Goal: Task Accomplishment & Management: Use online tool/utility

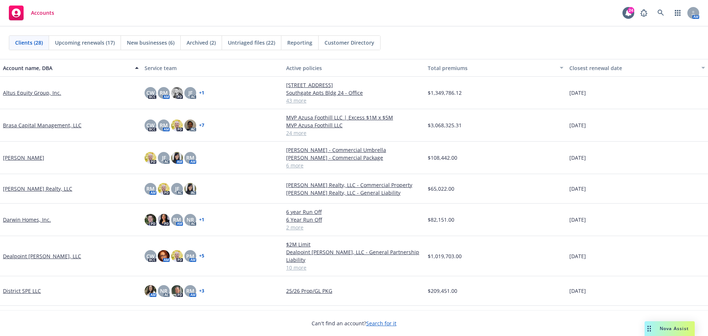
click at [38, 93] on link "Altus Equity Group, Inc." at bounding box center [32, 93] width 58 height 8
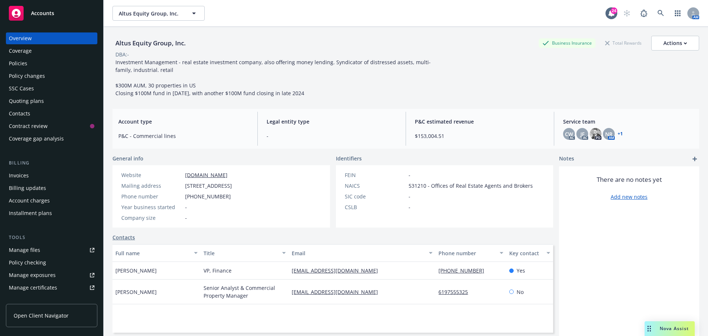
click at [28, 100] on div "Quoting plans" at bounding box center [26, 101] width 35 height 12
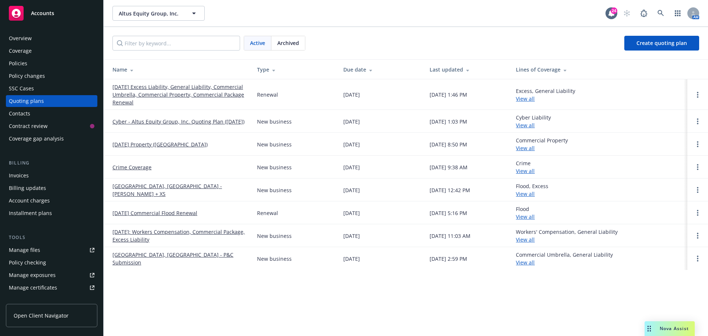
click at [182, 88] on link "[DATE] Excess Liability, General Liability, Commercial Umbrella, Commercial Pro…" at bounding box center [179, 94] width 133 height 23
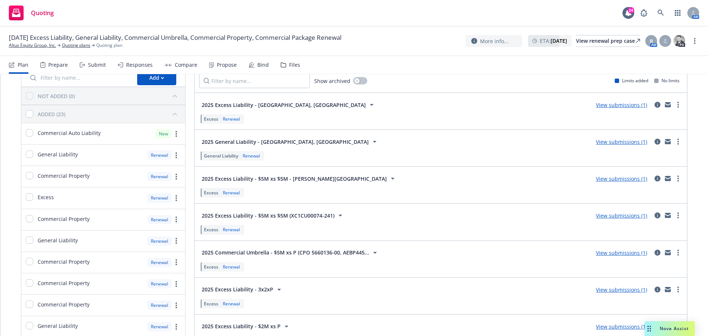
scroll to position [74, 0]
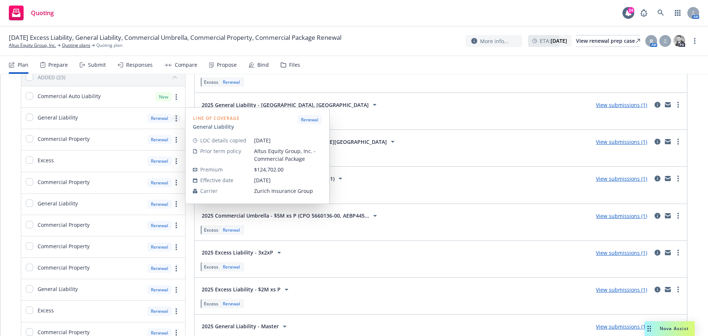
click at [173, 119] on link "more" at bounding box center [176, 118] width 9 height 9
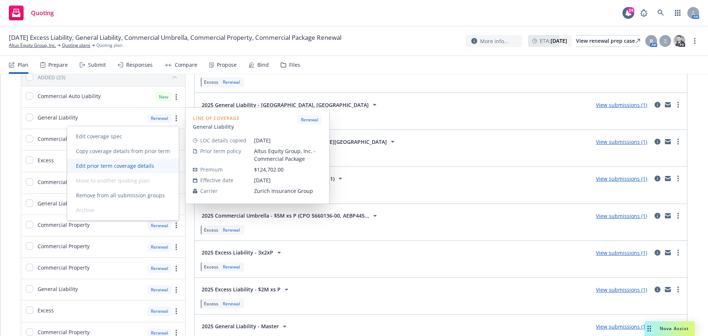
click at [130, 165] on span "Edit prior term coverage details" at bounding box center [115, 165] width 96 height 7
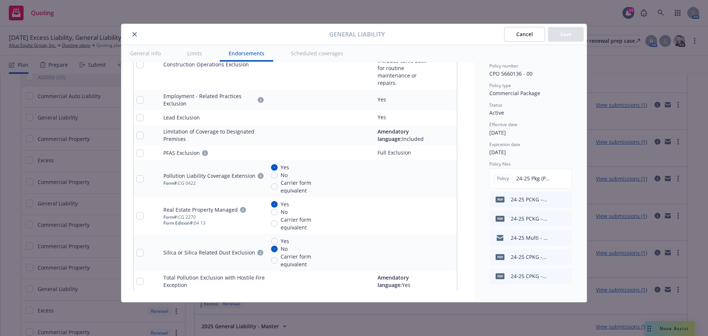
scroll to position [1169, 0]
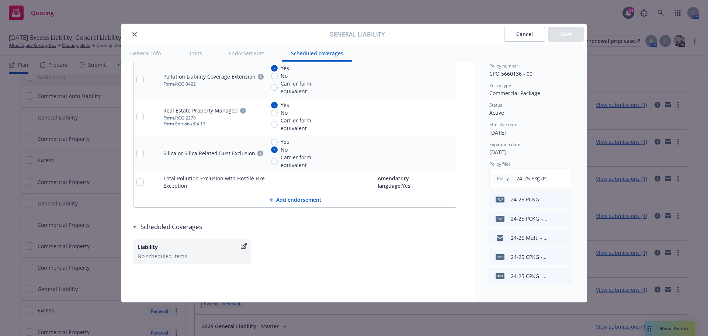
click at [523, 36] on button "Cancel" at bounding box center [524, 34] width 41 height 15
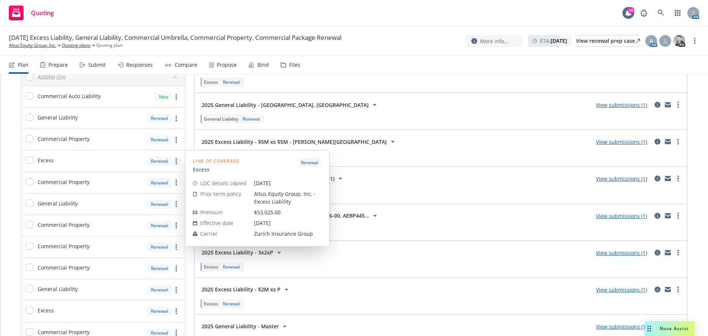
click at [176, 162] on icon "more" at bounding box center [176, 161] width 1 height 6
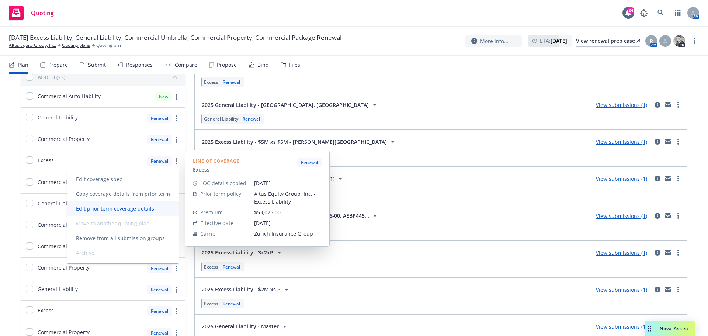
click at [121, 208] on span "Edit prior term coverage details" at bounding box center [115, 208] width 96 height 7
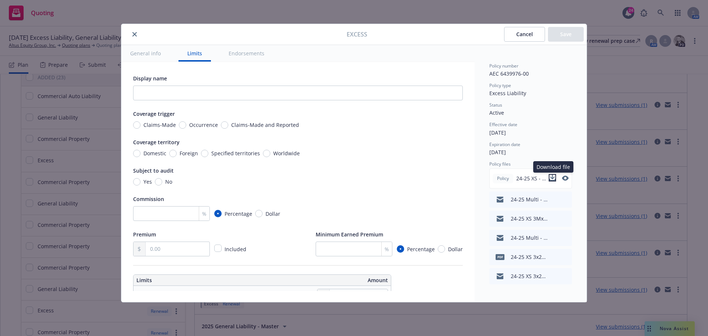
click at [553, 179] on icon "download file" at bounding box center [553, 177] width 5 height 4
click at [182, 125] on input "Occurrence" at bounding box center [182, 124] width 7 height 7
radio input "true"
click at [161, 183] on input "No" at bounding box center [158, 181] width 7 height 7
radio input "true"
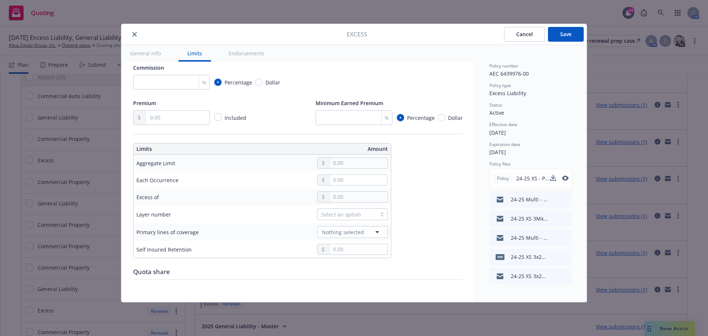
scroll to position [148, 0]
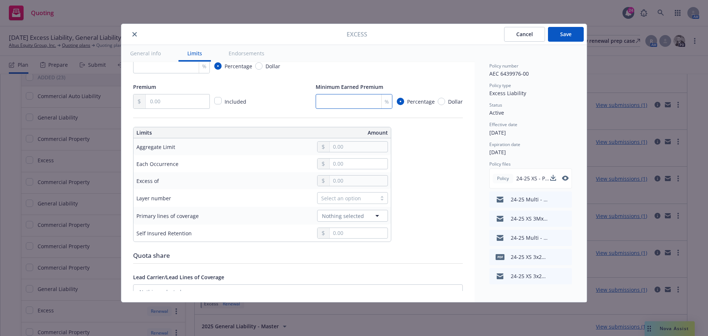
click at [328, 106] on input "number" at bounding box center [354, 101] width 77 height 15
type input "25"
click at [423, 194] on div "Display name Coverage trigger Claims-Made Occurrence Claims-Made and Reported C…" at bounding box center [298, 211] width 330 height 570
click at [337, 145] on input "text" at bounding box center [359, 147] width 58 height 10
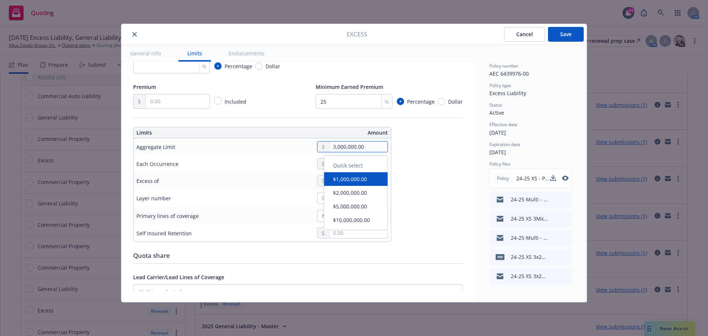
type input "3,000,000.00"
drag, startPoint x: 407, startPoint y: 159, endPoint x: 392, endPoint y: 159, distance: 14.8
click at [407, 159] on div "Display name Coverage trigger Claims-Made Occurrence Claims-Made and Reported C…" at bounding box center [298, 211] width 330 height 570
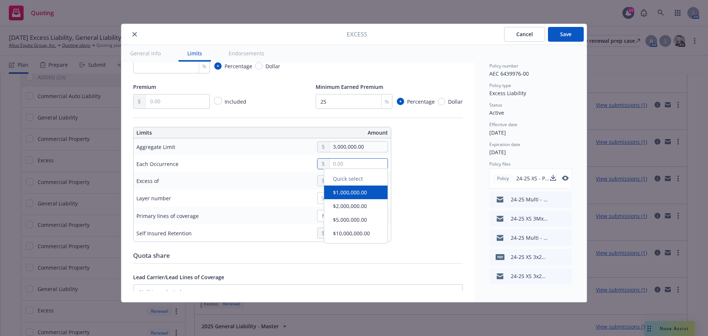
click at [333, 162] on input "text" at bounding box center [359, 164] width 58 height 10
type input "3,000,000.00"
click at [421, 184] on div "Display name Coverage trigger Claims-Made Occurrence Claims-Made and Reported C…" at bounding box center [298, 211] width 330 height 570
click at [338, 183] on input "text" at bounding box center [359, 181] width 58 height 10
type input "$3M excess of $2M"
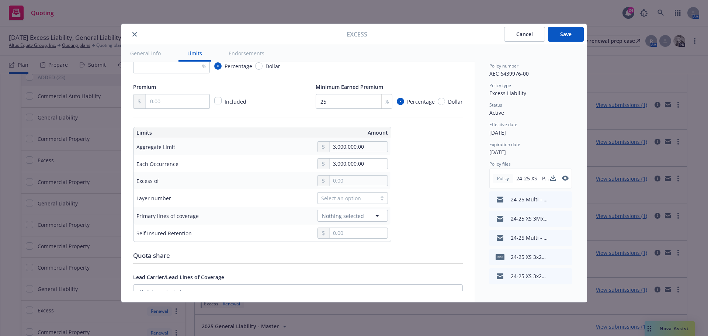
type input "2,000,000.00"
click at [343, 231] on button "$2,000,000.00" at bounding box center [355, 227] width 63 height 14
click at [382, 197] on div at bounding box center [382, 198] width 11 height 6
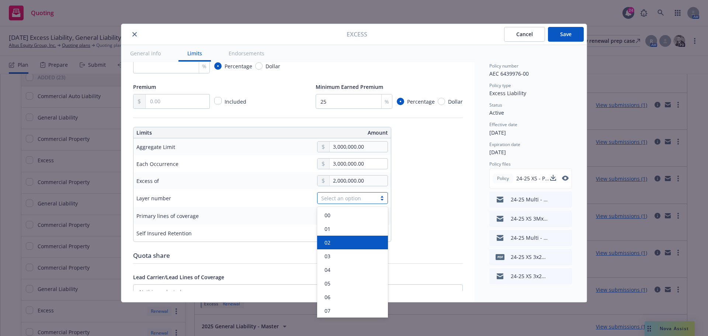
click at [338, 239] on div "02" at bounding box center [353, 243] width 62 height 8
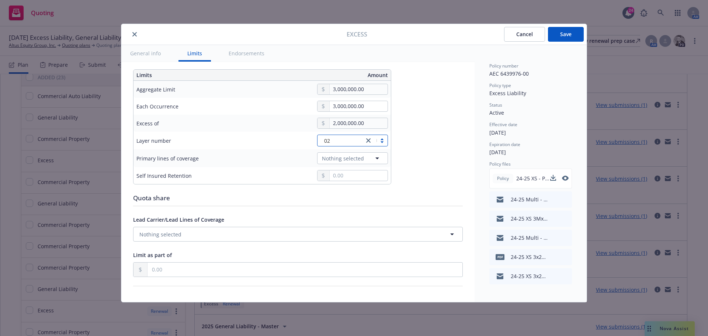
scroll to position [221, 0]
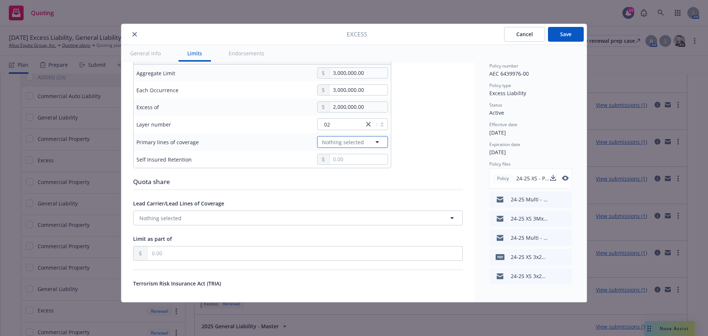
click at [379, 140] on icon "button" at bounding box center [377, 142] width 9 height 9
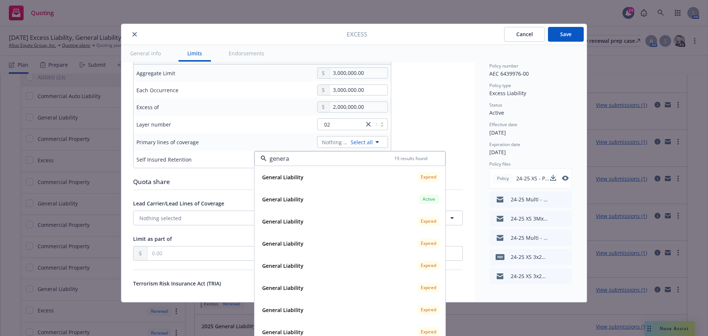
type input "general"
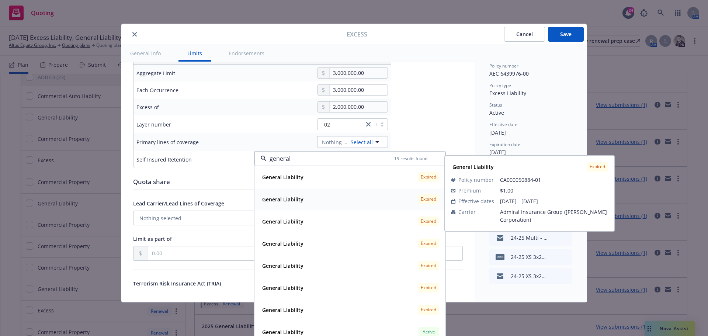
scroll to position [236, 0]
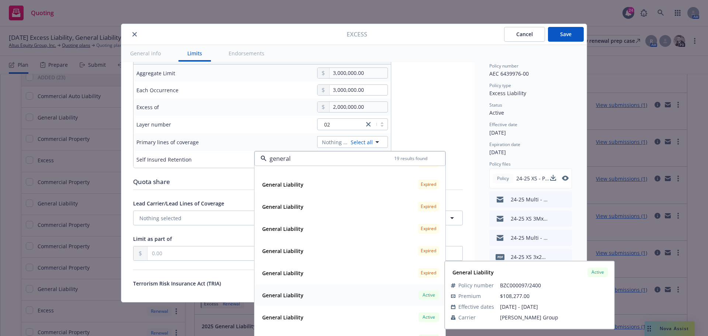
click at [426, 294] on span "Active" at bounding box center [429, 295] width 15 height 7
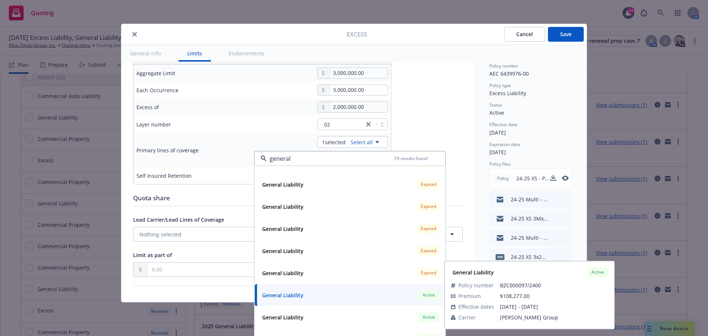
type input "General Liability $3M excess of $2M"
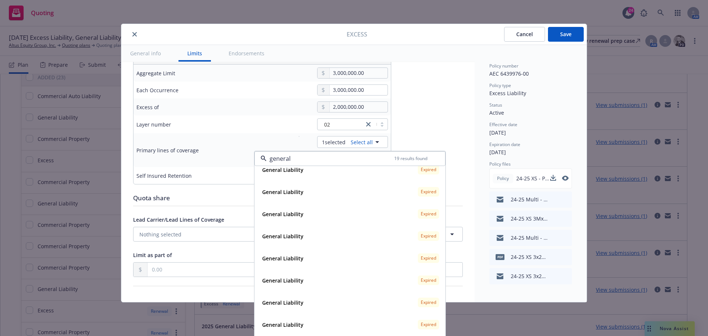
scroll to position [0, 0]
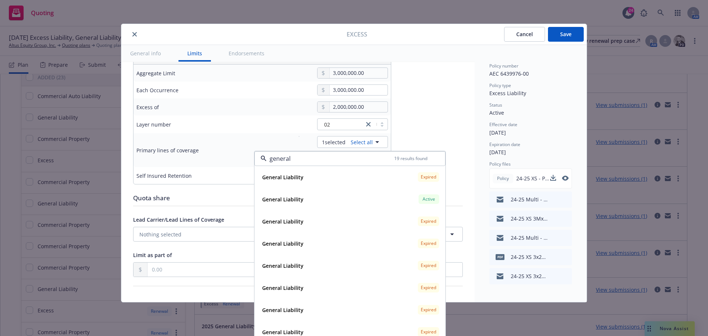
type input "general"
click at [424, 124] on div "Display name General Liability $3M excess of $2M Coverage trigger Claims-Made O…" at bounding box center [298, 145] width 330 height 586
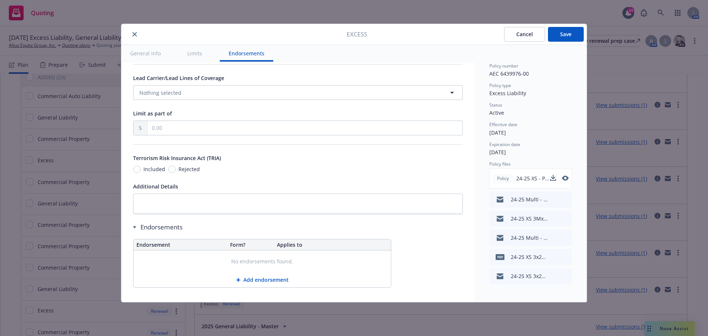
scroll to position [369, 0]
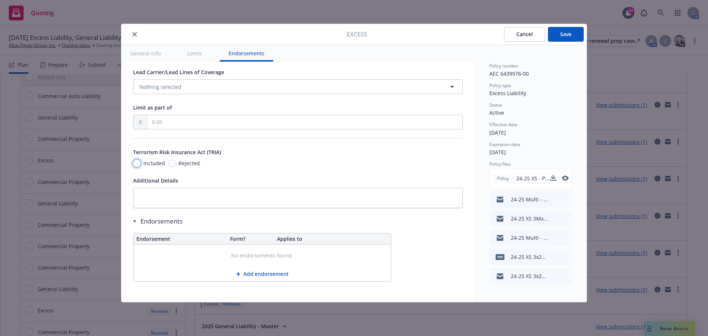
click at [136, 162] on input "Included" at bounding box center [136, 163] width 7 height 7
radio input "true"
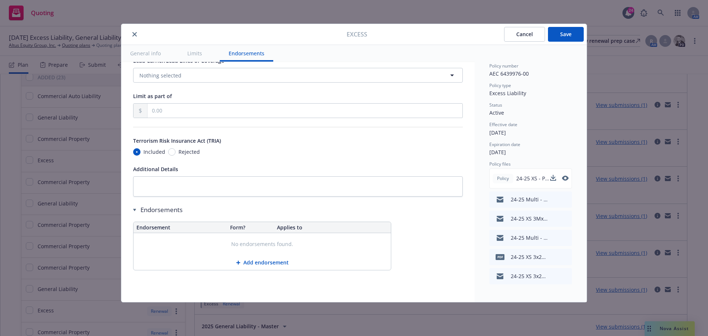
click at [277, 260] on button "Add endorsement" at bounding box center [263, 262] width 258 height 15
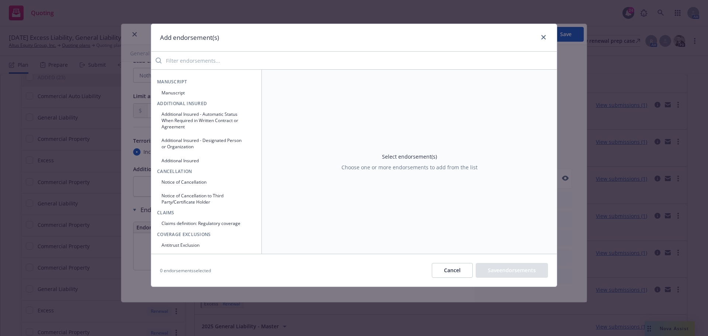
click at [212, 60] on input "search" at bounding box center [360, 60] width 396 height 15
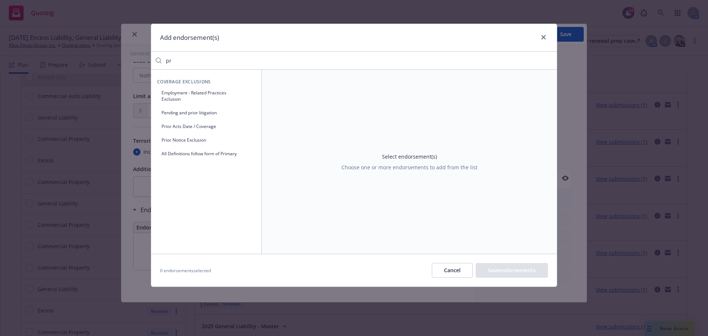
type input "p"
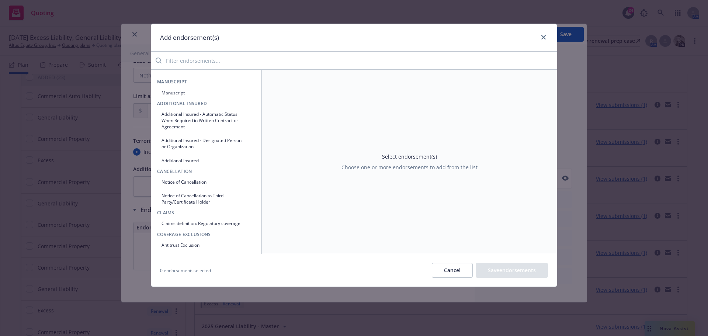
click at [166, 95] on button "Manuscript" at bounding box center [206, 93] width 99 height 12
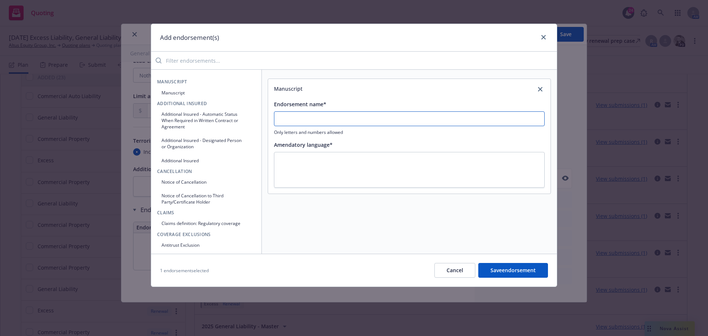
click at [306, 120] on input "Endorsement name*" at bounding box center [409, 118] width 271 height 15
type input "Professional Services Exclusion"
type textarea "x"
type textarea "Y"
type textarea "x"
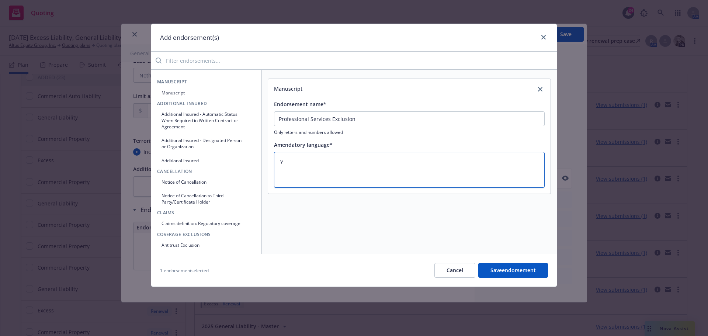
type textarea "Ye"
type textarea "x"
type textarea "Yes"
type textarea "x"
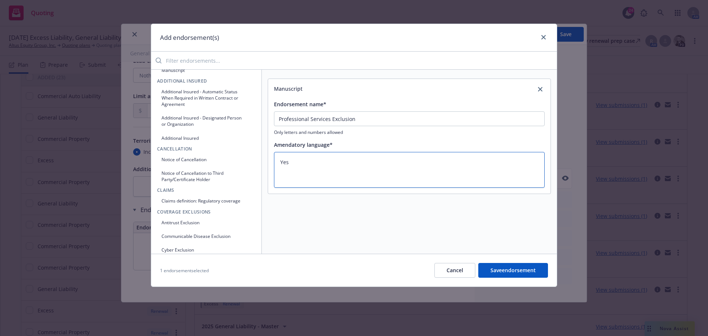
scroll to position [0, 0]
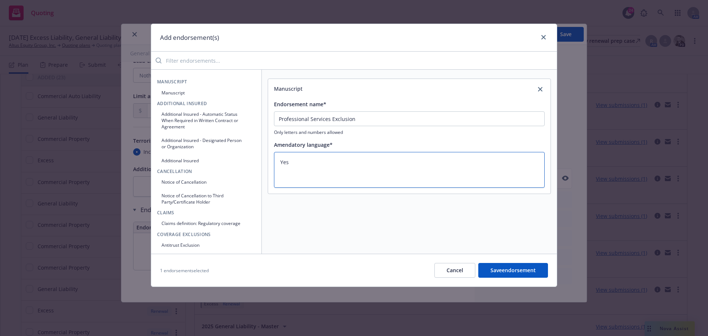
type textarea "Yes"
click at [186, 62] on input "search" at bounding box center [360, 60] width 396 height 15
type textarea "x"
type input "a"
type textarea "x"
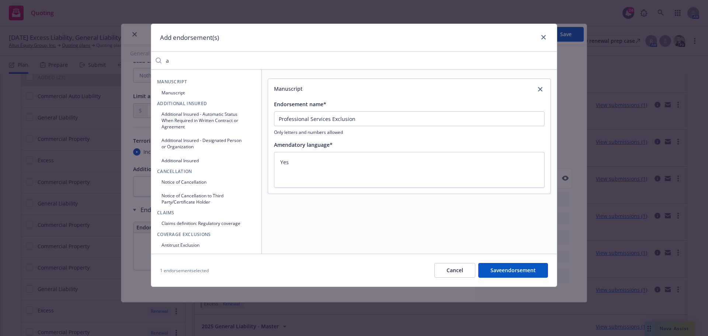
type input "au"
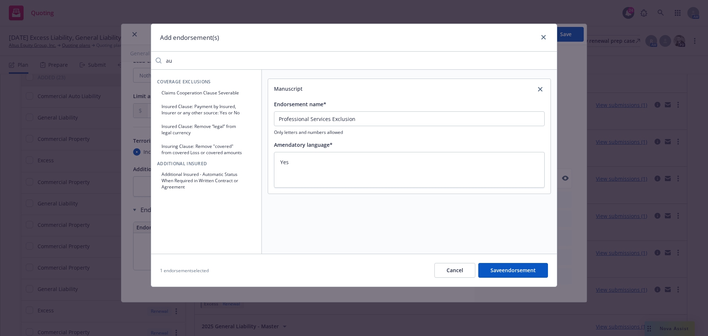
type textarea "x"
type input "aut"
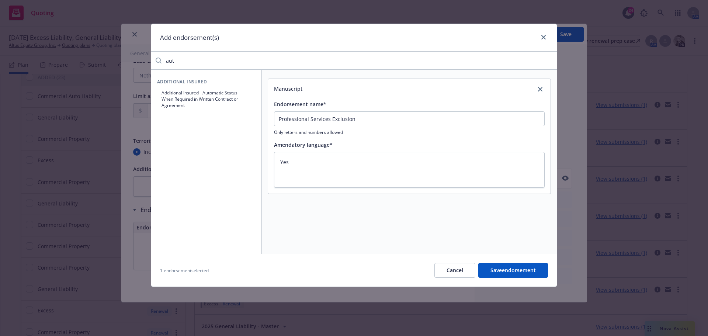
type textarea "x"
type input "auto"
type textarea "x"
type input "aut"
type textarea "x"
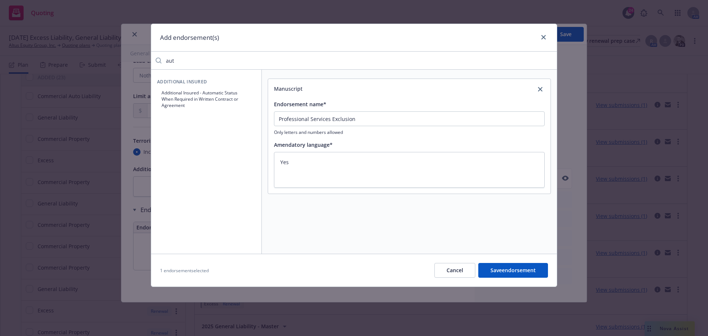
type input "au"
type textarea "x"
type input "a"
type textarea "x"
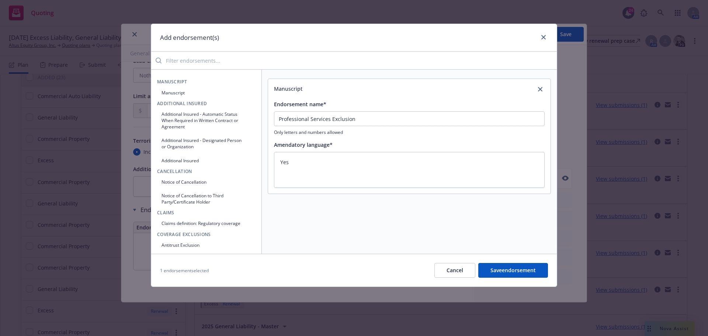
click at [173, 92] on button "Manuscript" at bounding box center [206, 93] width 99 height 12
click at [289, 233] on input "Endorsement name*" at bounding box center [409, 237] width 271 height 15
type textarea "x"
type input "A"
type textarea "x"
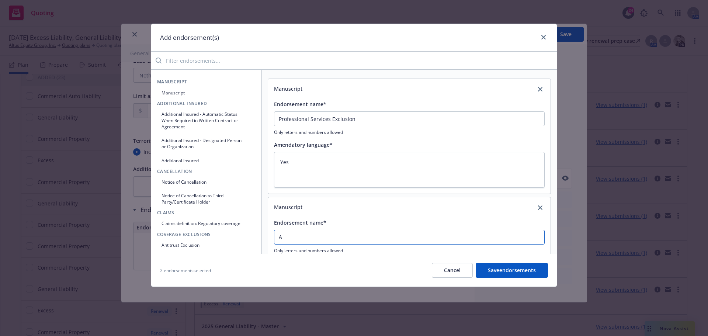
type input "Au"
type textarea "x"
type input "Aut"
type textarea "x"
type input "Auto"
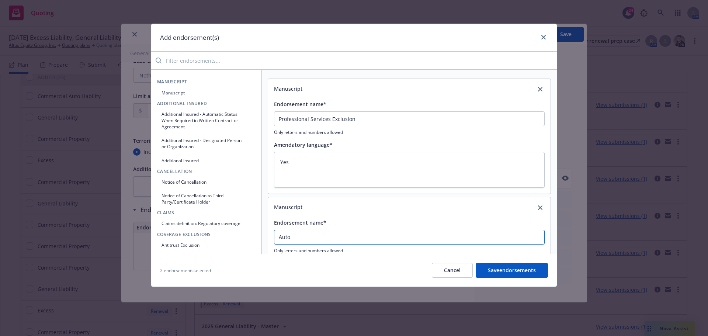
type textarea "x"
type input "Auto"
type textarea "x"
type input "Auto E"
type textarea "x"
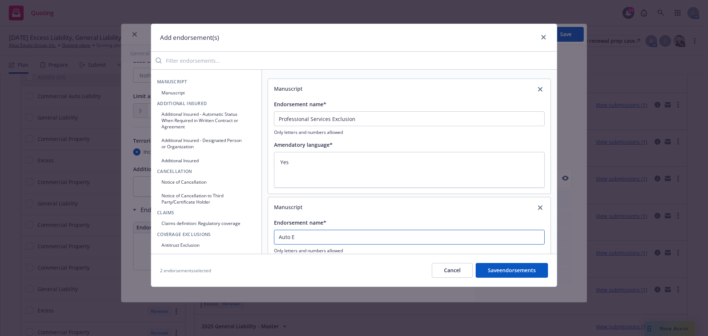
type input "Auto Ex"
type textarea "x"
type input "Auto Exc"
type textarea "x"
type input "Auto Excl"
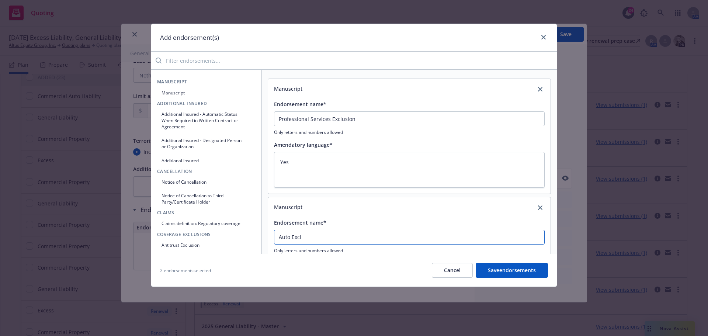
type textarea "x"
type input "Auto Exclu"
type textarea "x"
type input "Auto Exclus"
type textarea "x"
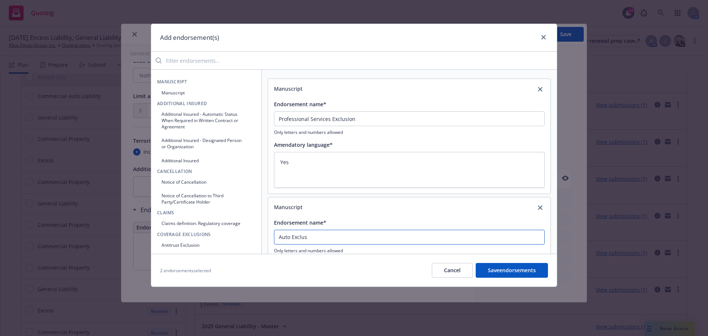
type input "Auto Exclusi"
type textarea "x"
type input "Auto Exclusio"
type textarea "x"
type input "Auto Exclusion"
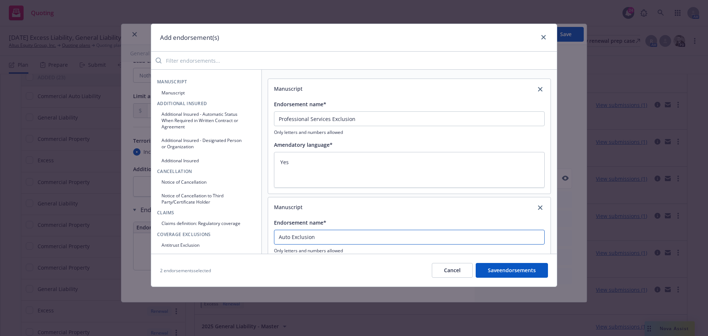
type textarea "x"
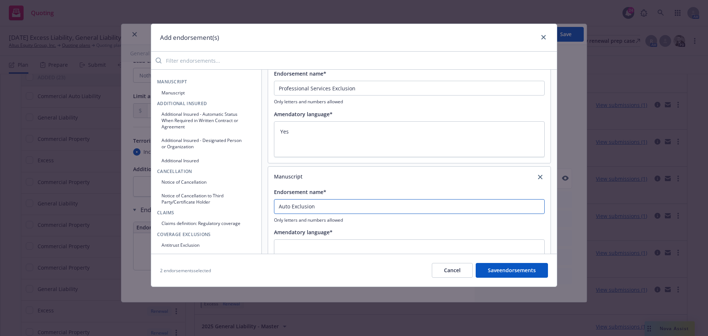
scroll to position [67, 0]
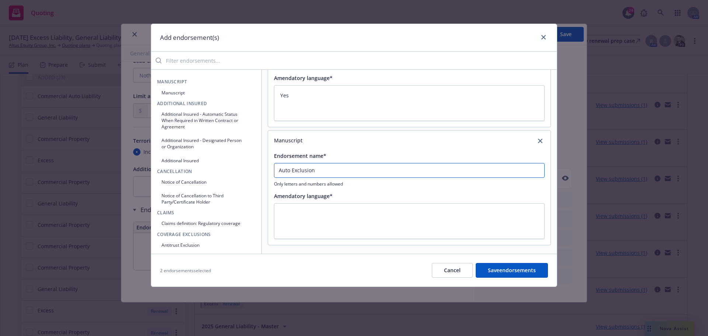
type input "Auto Exclusion"
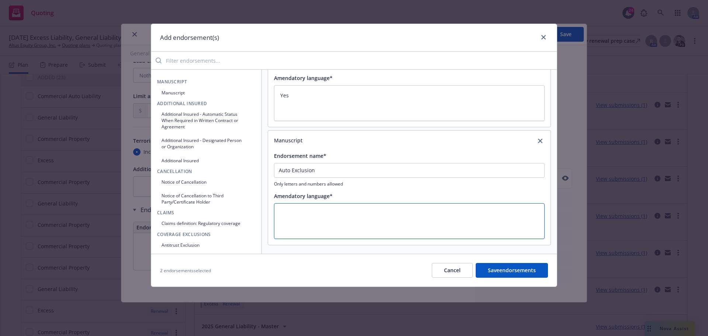
click at [312, 215] on textarea at bounding box center [409, 221] width 271 height 36
type textarea "U"
type textarea "x"
type textarea "UY"
type textarea "x"
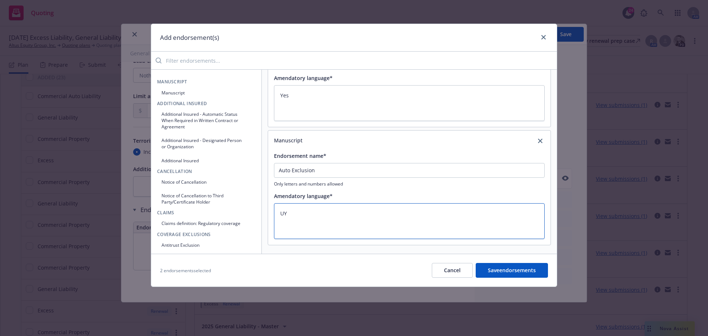
type textarea "UYe"
type textarea "x"
type textarea "UY"
type textarea "x"
type textarea "U"
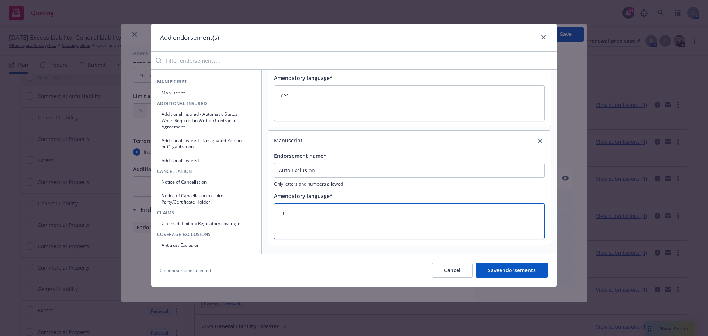
type textarea "x"
type textarea "Y"
type textarea "x"
type textarea "Ye"
type textarea "x"
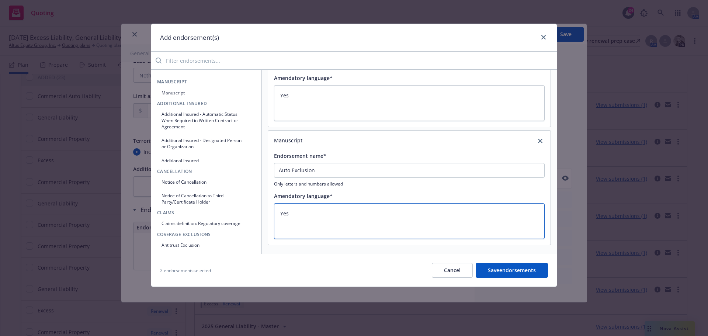
type textarea "Yes"
type textarea "x"
type textarea "Yes"
click at [176, 88] on button "Manuscript" at bounding box center [206, 93] width 99 height 12
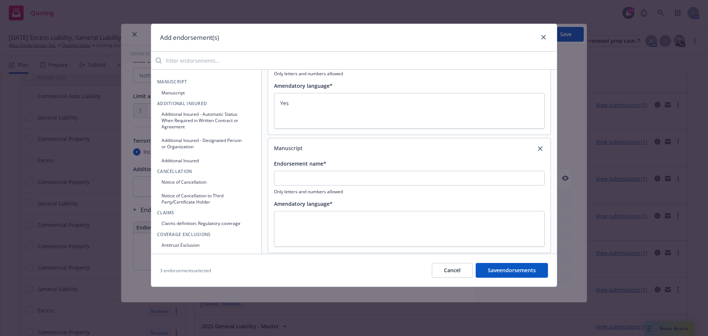
scroll to position [185, 0]
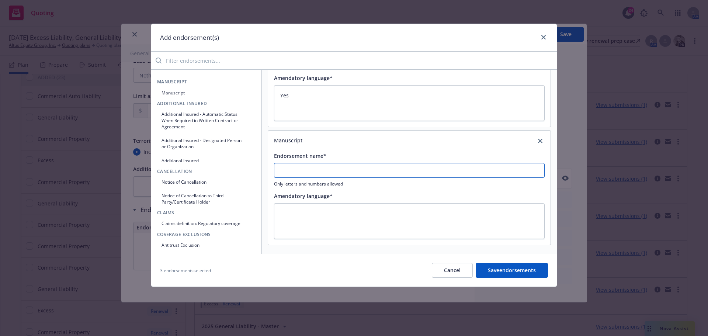
click at [283, 168] on input "Endorsement name*" at bounding box center [409, 170] width 271 height 15
type textarea "x"
type input "D"
type textarea "x"
type input "De"
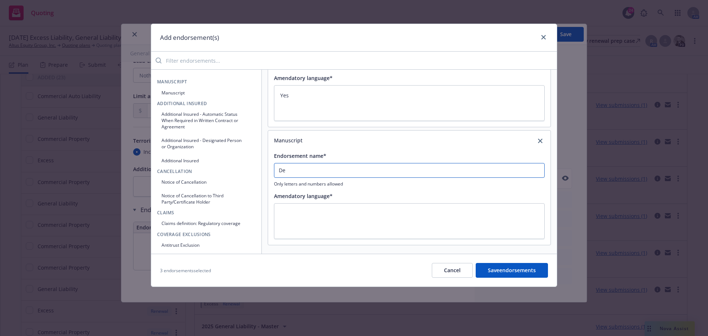
type textarea "x"
type input "Des"
type textarea "x"
type input "Desi"
type textarea "x"
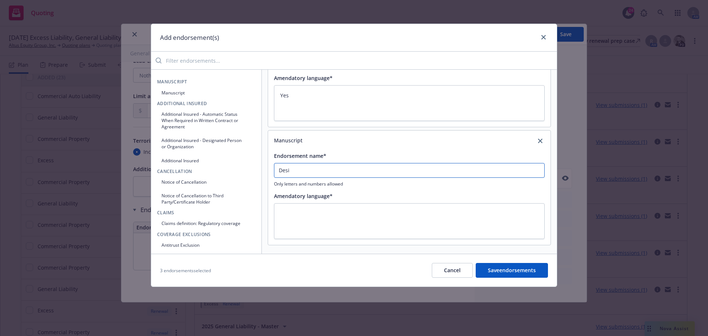
type input "Desig"
type textarea "x"
type input "Design"
type textarea "x"
type input "Designa"
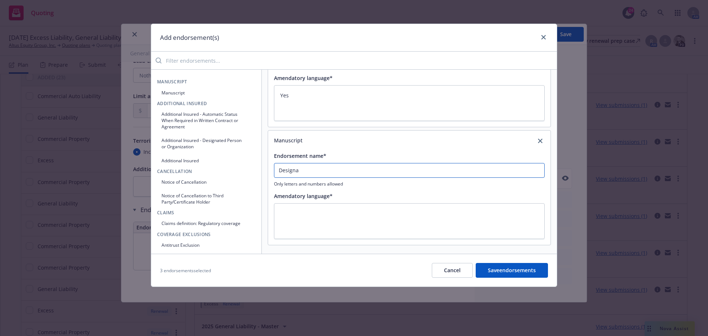
type textarea "x"
type input "Designat"
type textarea "x"
type input "Designate"
type textarea "x"
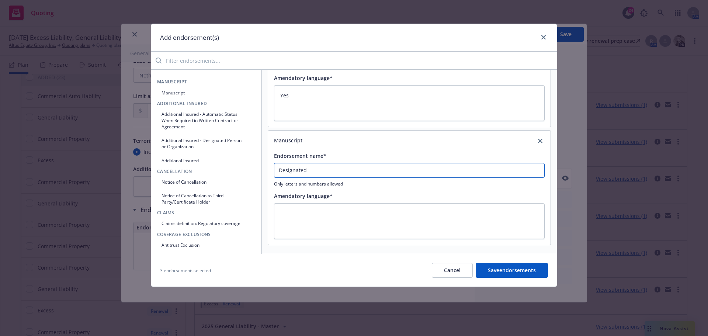
type input "Designated"
type textarea "x"
type input "Designated W"
type textarea "x"
type input "Designated Wo"
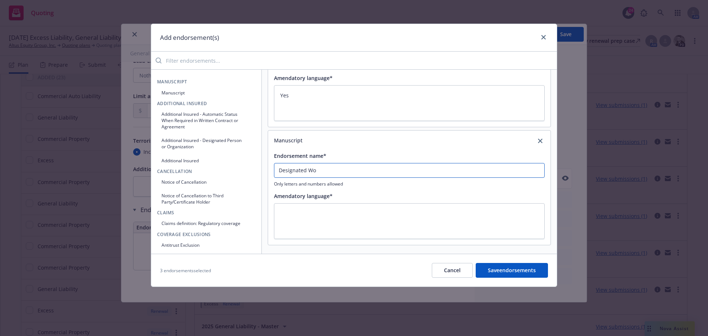
type textarea "x"
type input "Designated Wor"
type textarea "x"
type input "Designated Work"
type textarea "x"
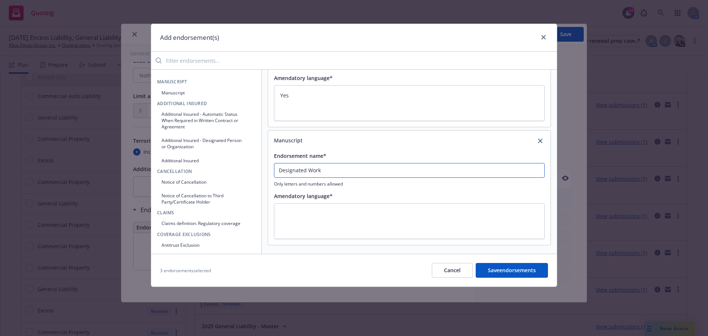
type input "Designated Work"
type textarea "x"
type input "Designated Work or"
type textarea "x"
type input "Designated Work or"
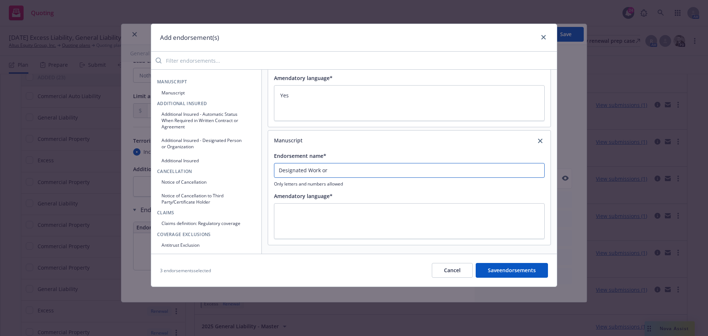
type textarea "x"
type input "Designated Work or C"
type textarea "x"
type input "Designated Work or"
type textarea "x"
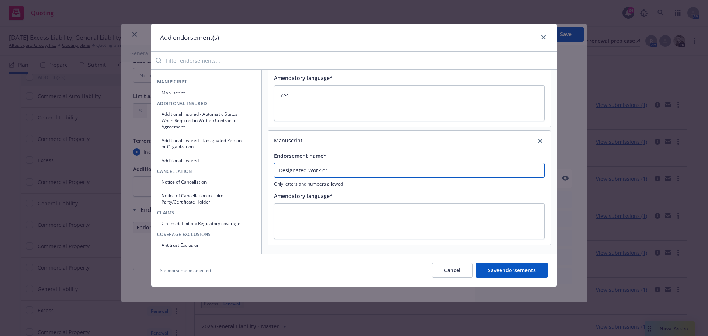
type input "Designated Work or O"
type textarea "x"
type input "Designated Work or Op"
type textarea "x"
type input "Designated Work or Ope"
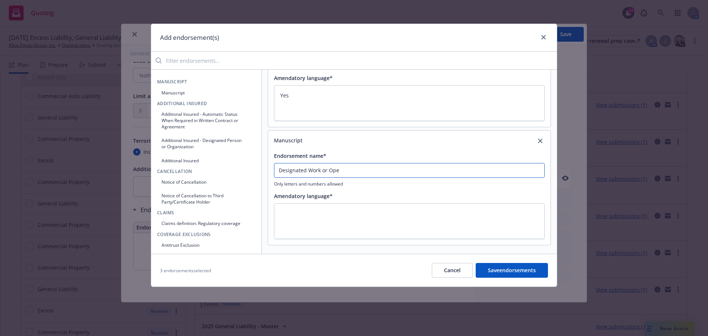
type textarea "x"
type input "Designated Work or Oper"
type textarea "x"
type input "Designated Work or Opera"
type textarea "x"
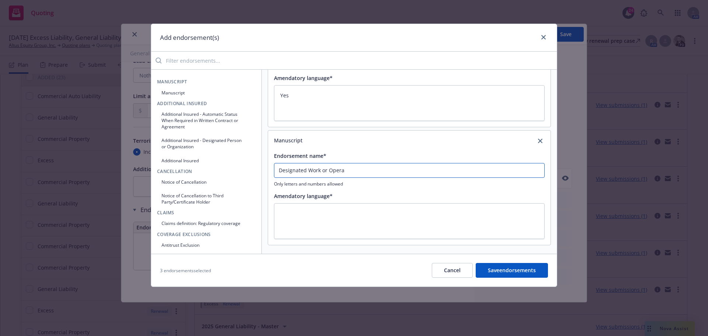
type input "Designated Work or Operat"
type textarea "x"
type input "Designated Work or Operati"
type textarea "x"
type input "Designated Work or Operatio"
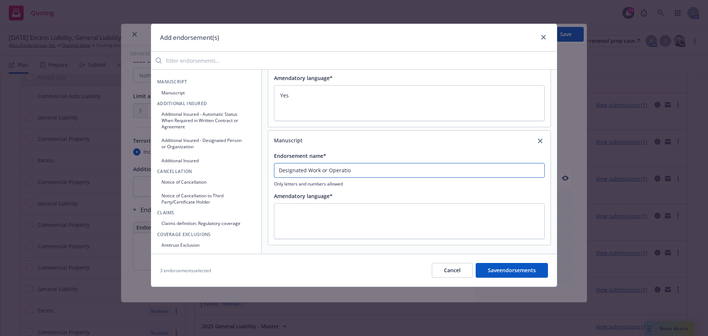
type textarea "x"
type input "Designated Work or Operation"
type textarea "x"
type input "Designated Work or Operations"
type textarea "x"
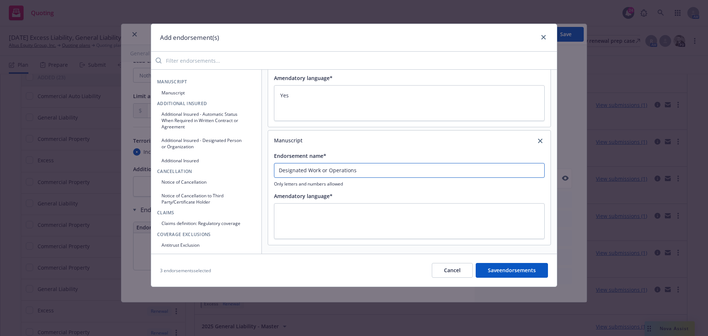
type input "Designated Work or Operations"
type textarea "x"
type input "Designated Work or Operations E"
type textarea "x"
type input "Designated Work or Operations Ex"
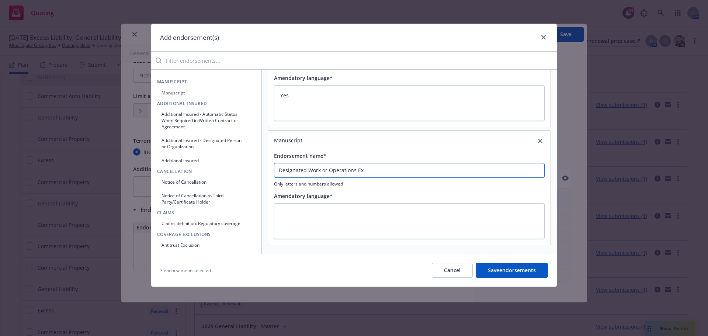
type textarea "x"
type input "Designated Work or Operations Exc"
type textarea "x"
type input "Designated Work or Operations Excl"
type textarea "x"
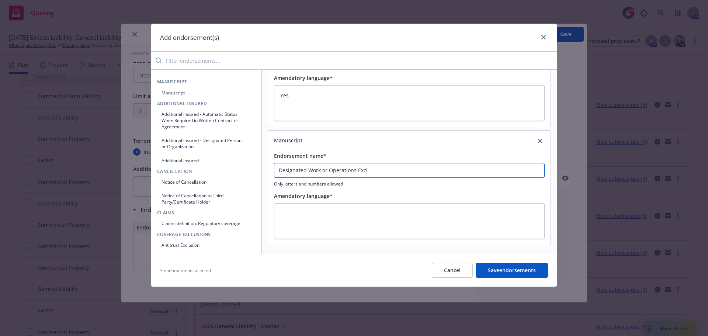
type input "Designated Work or Operations Exclu"
type textarea "x"
type input "Designated Work or Operations Exclus"
type textarea "x"
type input "Designated Work or Operations Exclusi"
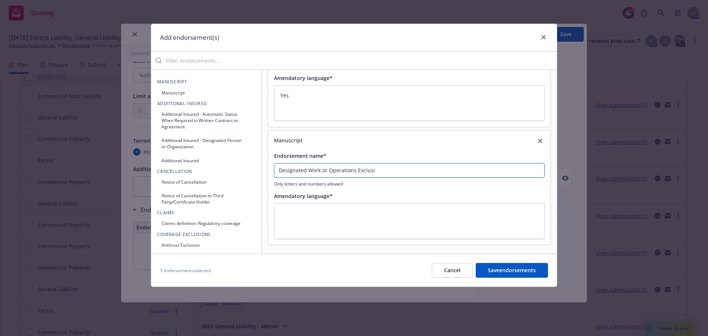
type textarea "x"
type input "Designated Work or Operations Exclusio"
type textarea "x"
type input "Designated Work or Operations Exclusion"
type textarea "x"
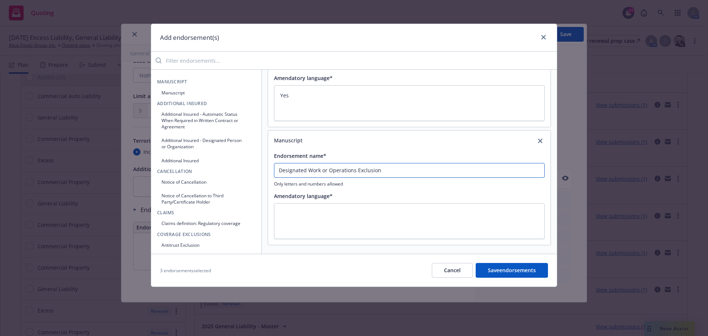
type input "Designated Work or Operations Exclusion"
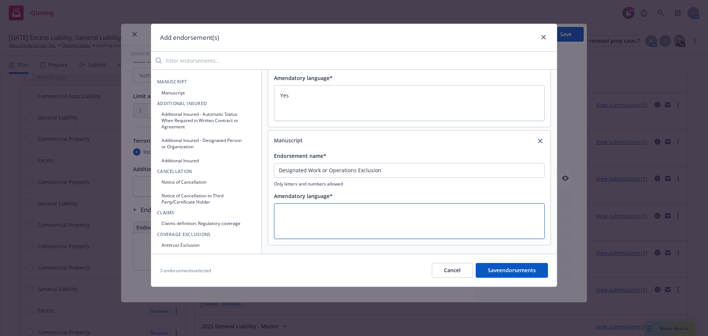
click at [300, 209] on textarea at bounding box center [409, 221] width 271 height 36
type textarea "x"
type textarea "Y"
type textarea "x"
type textarea "Ye"
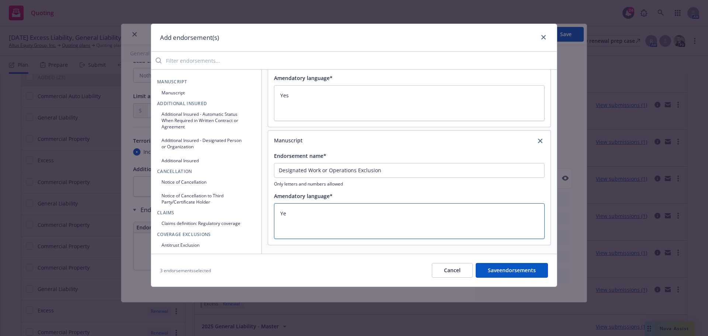
type textarea "x"
type textarea "Yes"
click at [209, 96] on button "Manuscript" at bounding box center [206, 93] width 99 height 12
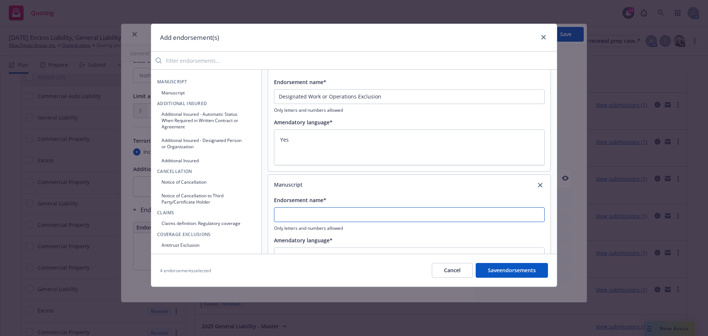
click at [298, 218] on input "Endorsement name*" at bounding box center [409, 214] width 271 height 15
type textarea "x"
type input "R"
type textarea "x"
type input "Re"
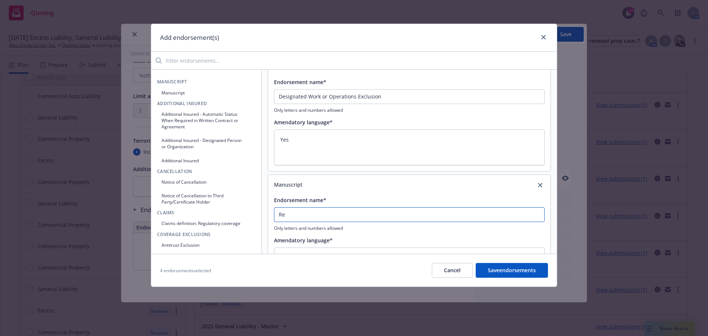
type textarea "x"
type input "Rea"
type textarea "x"
type input "Real"
type textarea "x"
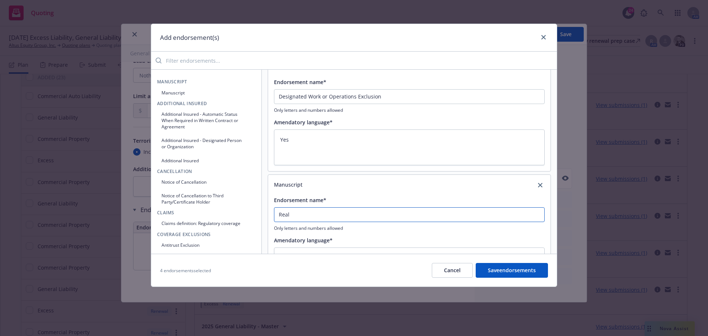
type input "Real E"
type textarea "x"
type input "Real Es"
type textarea "x"
type input "Real Est"
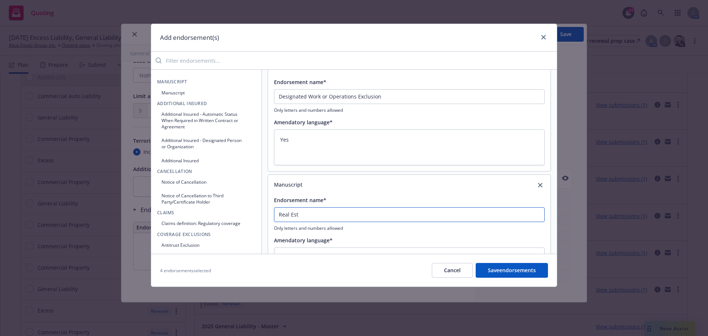
type textarea "x"
type input "Real Esta"
type textarea "x"
type input "Real Estat"
type textarea "x"
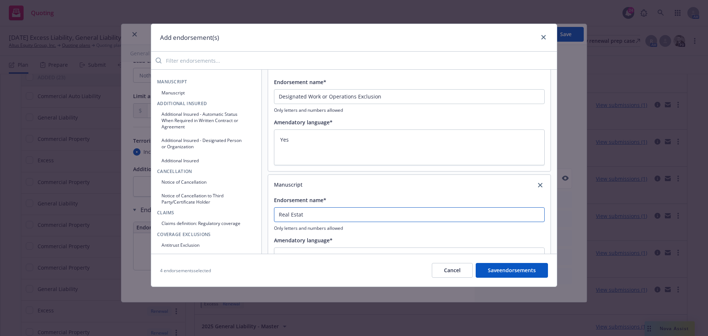
type input "Real Estate"
type textarea "x"
type input "Real Estate"
type textarea "x"
type input "Real Estate D"
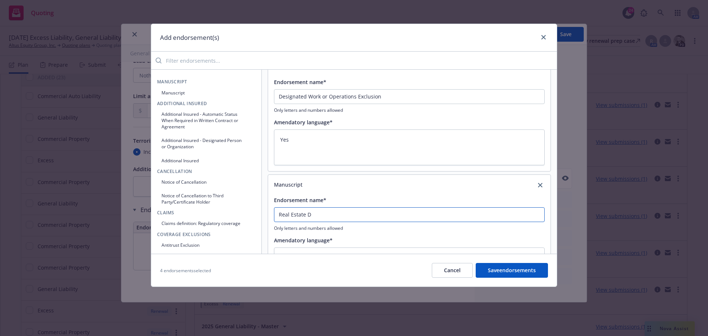
type textarea "x"
type input "Real Estate De"
type textarea "x"
type input "Real Estate Dev"
type textarea "x"
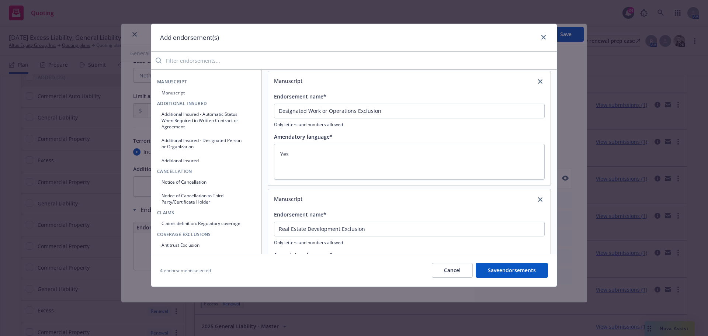
scroll to position [303, 0]
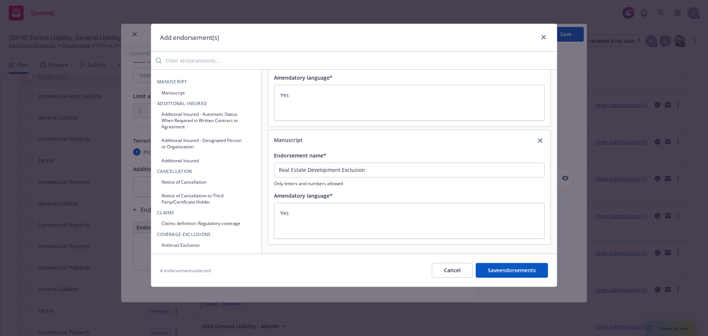
click at [194, 62] on input "search" at bounding box center [360, 60] width 396 height 15
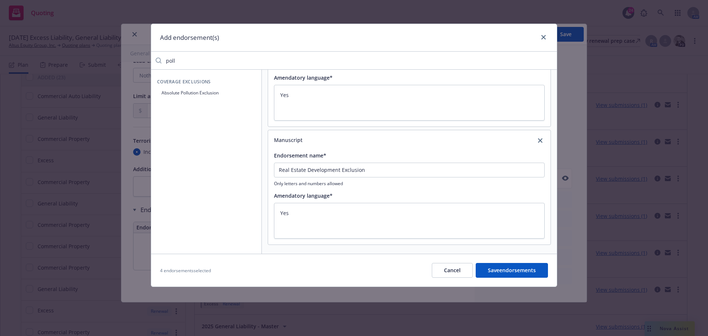
click at [206, 97] on button "Absolute Pollution Exclusion" at bounding box center [206, 93] width 99 height 12
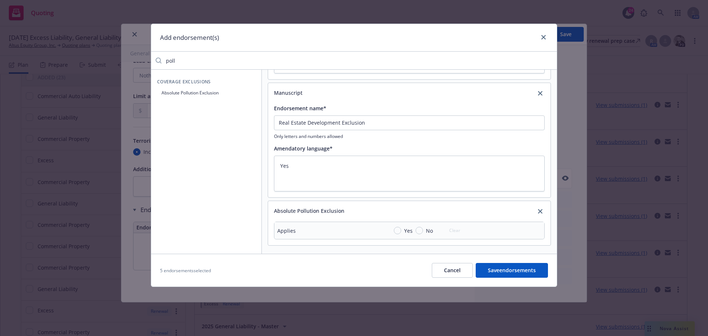
scroll to position [351, 0]
click at [402, 229] on span "Yes" at bounding box center [406, 230] width 11 height 8
click at [401, 229] on input "Yes" at bounding box center [397, 229] width 7 height 7
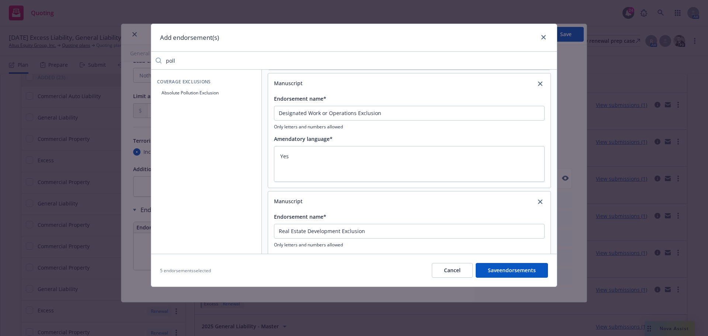
scroll to position [167, 0]
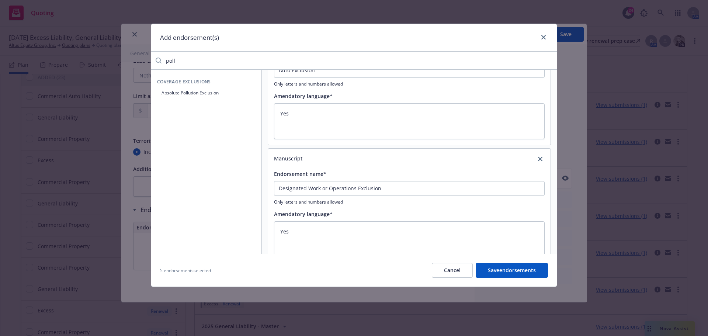
drag, startPoint x: 190, startPoint y: 62, endPoint x: 95, endPoint y: 0, distance: 113.6
click at [112, 15] on div "Add endorsement(s) poll Coverage Exclusions Absolute Pollution Exclusion Manusc…" at bounding box center [354, 168] width 708 height 336
click at [180, 94] on button "Communicable Disease Exclusion" at bounding box center [206, 93] width 99 height 12
click at [215, 93] on button "Communicable Disease Exclusion" at bounding box center [206, 93] width 99 height 12
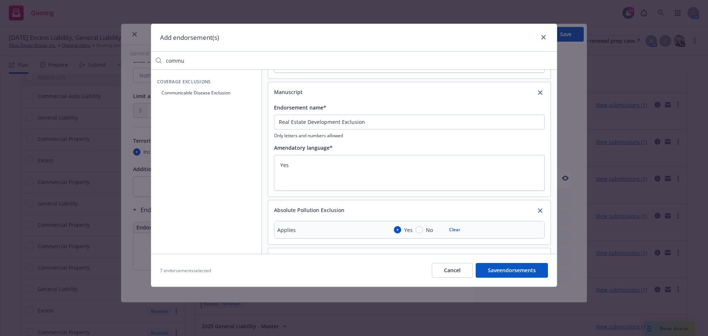
scroll to position [447, 0]
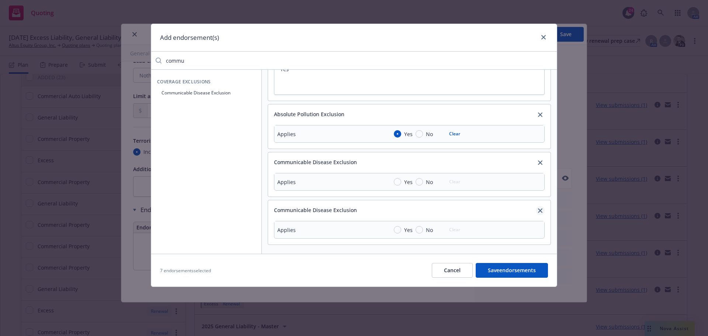
click at [538, 210] on icon "close" at bounding box center [540, 210] width 4 height 4
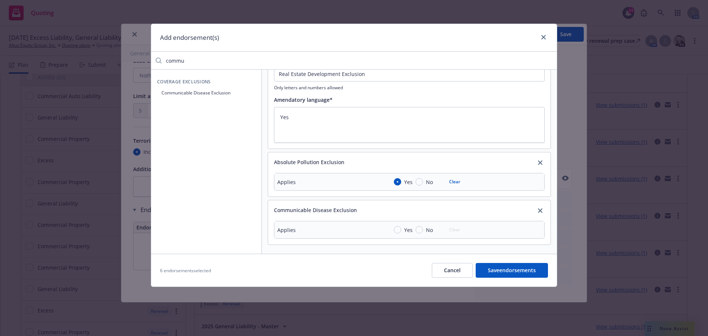
scroll to position [399, 0]
click at [401, 231] on input "Yes" at bounding box center [397, 229] width 7 height 7
drag, startPoint x: 194, startPoint y: 65, endPoint x: 54, endPoint y: 41, distance: 142.2
click at [54, 41] on div "Add endorsement(s) commu Coverage Exclusions Communicable Disease Exclusion Man…" at bounding box center [354, 168] width 708 height 336
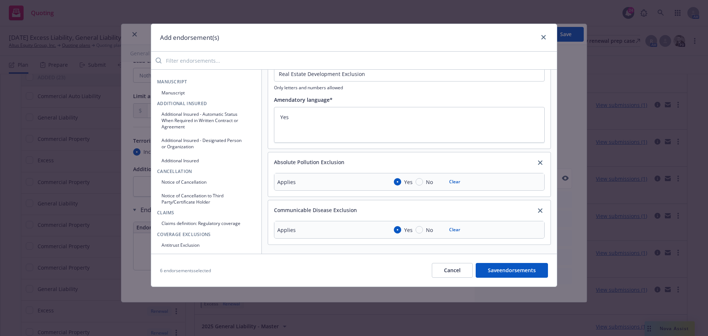
click at [204, 97] on button "Manuscript" at bounding box center [206, 93] width 99 height 12
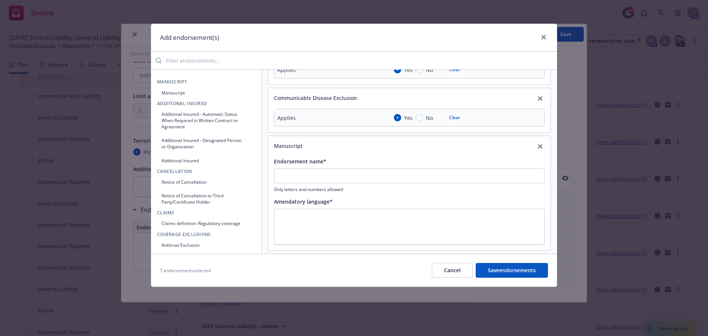
scroll to position [517, 0]
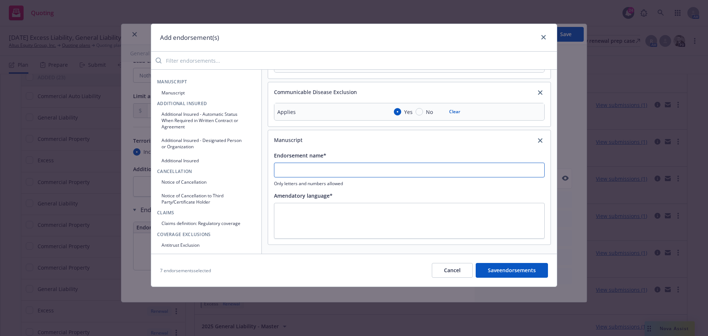
click at [309, 167] on input "Endorsement name*" at bounding box center [409, 170] width 271 height 15
click at [184, 64] on input "search" at bounding box center [360, 60] width 396 height 15
click at [186, 91] on button "Manuscript" at bounding box center [206, 93] width 99 height 12
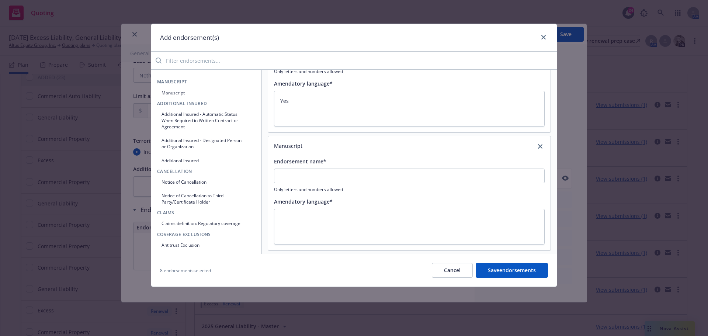
scroll to position [635, 0]
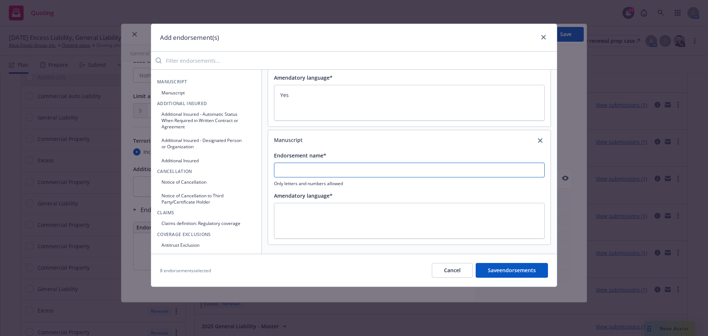
click at [291, 173] on input "Endorsement name*" at bounding box center [409, 170] width 271 height 15
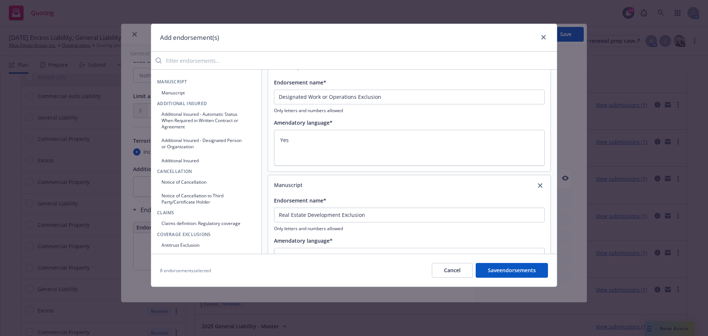
scroll to position [221, 0]
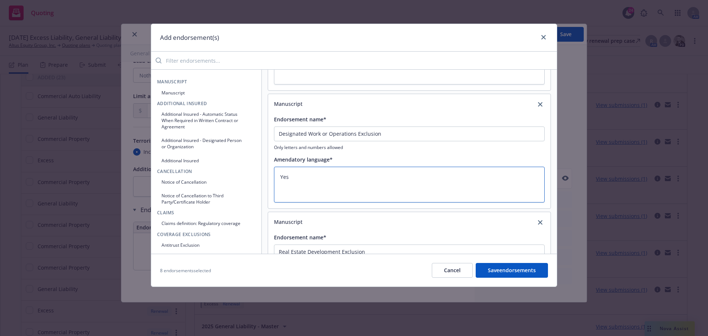
click at [298, 175] on textarea "Yes" at bounding box center [409, 185] width 271 height 36
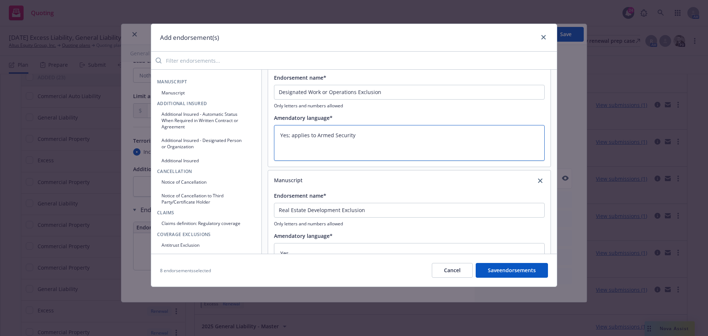
scroll to position [332, 0]
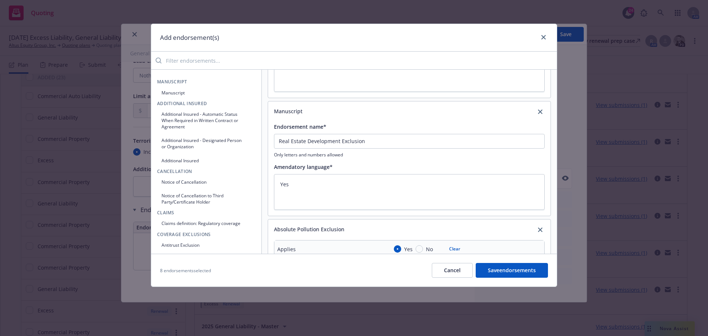
click at [534, 272] on button "Save endorsements" at bounding box center [512, 270] width 72 height 15
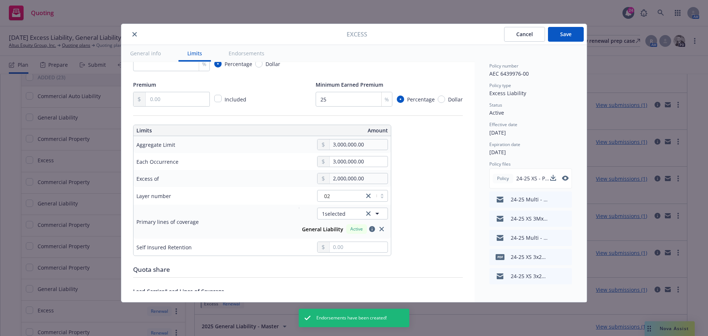
scroll to position [90, 0]
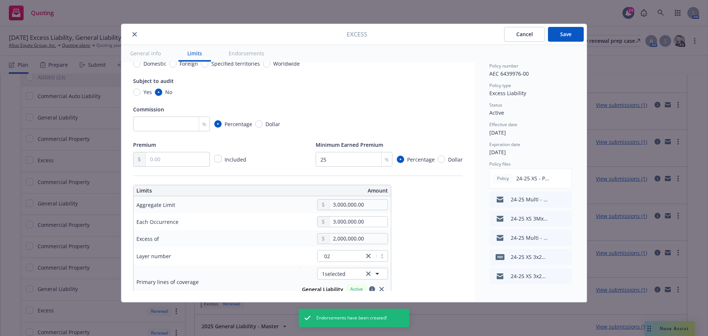
click at [575, 35] on button "Save" at bounding box center [566, 34] width 36 height 15
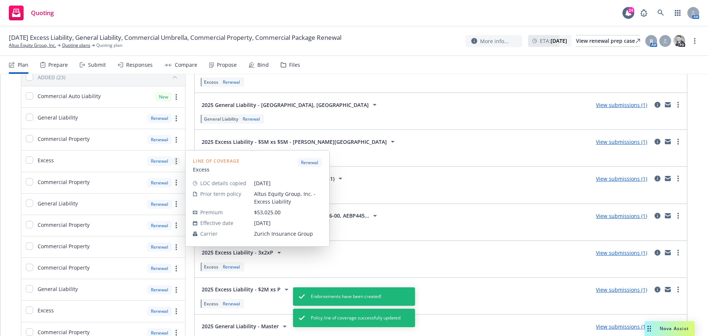
click at [176, 160] on link "more" at bounding box center [176, 161] width 9 height 9
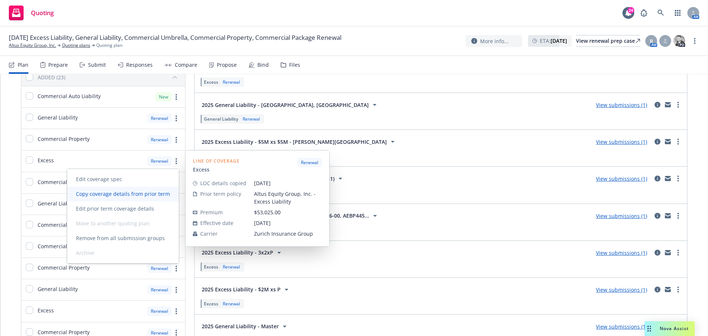
click at [155, 193] on span "Copy coverage details from prior term" at bounding box center [123, 193] width 112 height 7
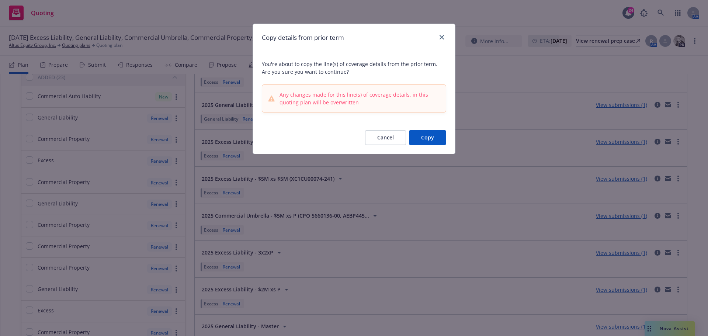
click at [427, 138] on button "Copy" at bounding box center [427, 137] width 37 height 15
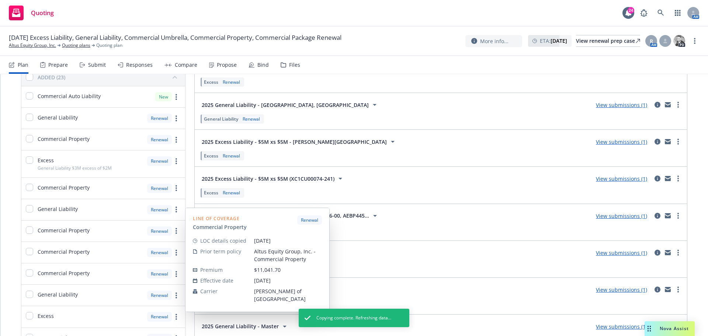
scroll to position [111, 0]
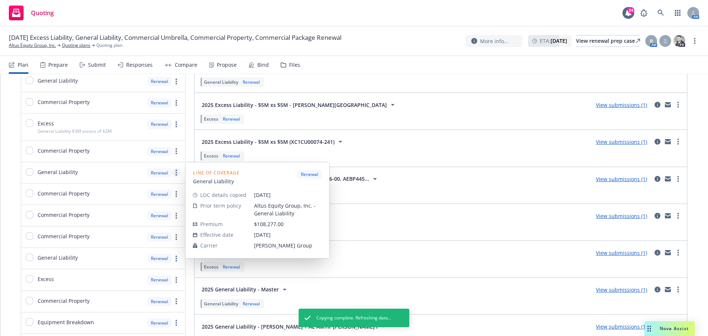
click at [176, 174] on link "more" at bounding box center [176, 172] width 9 height 9
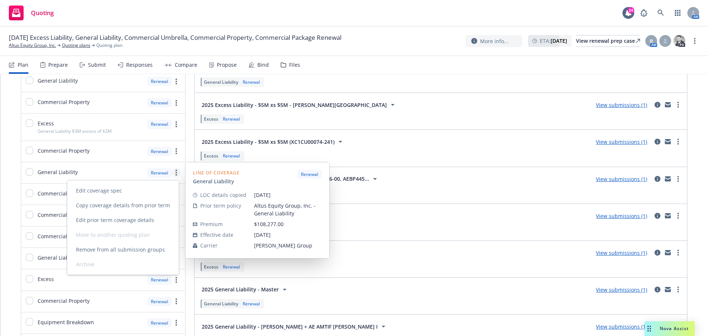
click at [173, 172] on link "more" at bounding box center [176, 172] width 9 height 9
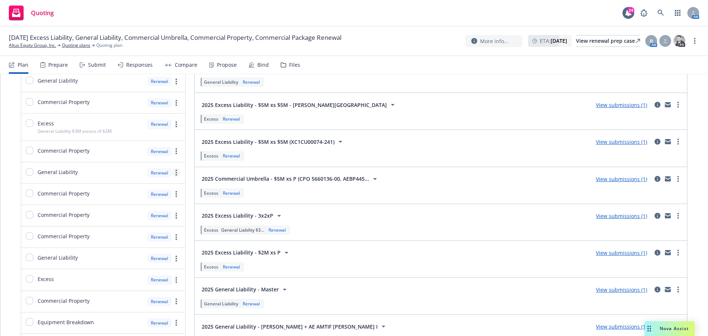
click at [173, 172] on link "more" at bounding box center [176, 172] width 9 height 9
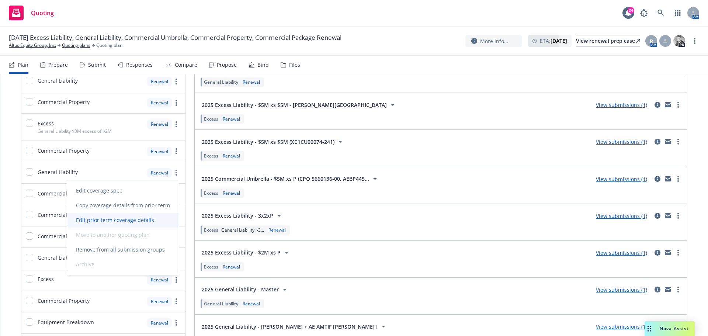
click at [130, 222] on span "Edit prior term coverage details" at bounding box center [115, 220] width 96 height 7
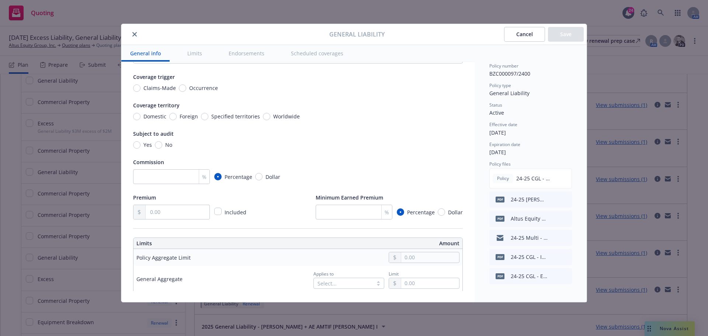
scroll to position [0, 0]
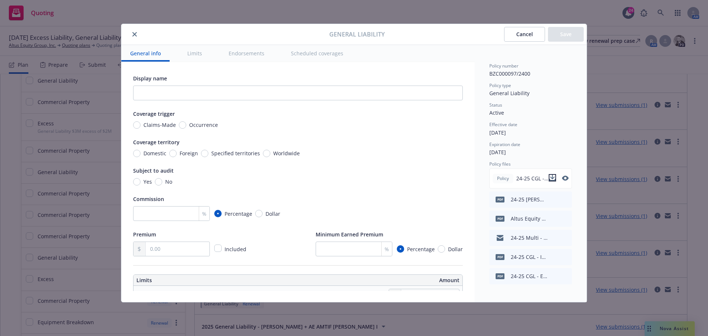
click at [553, 178] on icon "download file" at bounding box center [553, 177] width 5 height 4
click at [182, 129] on div "Display name Coverage trigger Claims-Made Occurrence Coverage territory Domesti…" at bounding box center [298, 165] width 330 height 183
click at [180, 125] on input "Occurrence" at bounding box center [182, 124] width 7 height 7
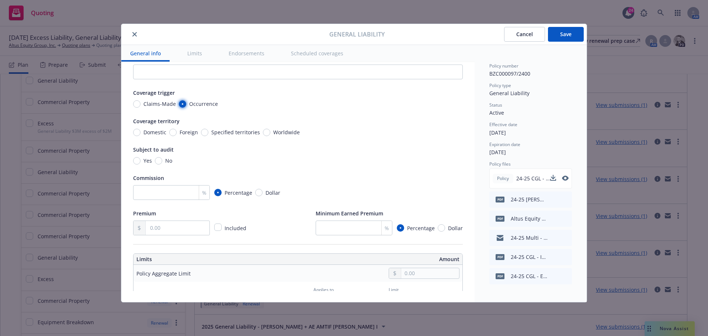
scroll to position [37, 0]
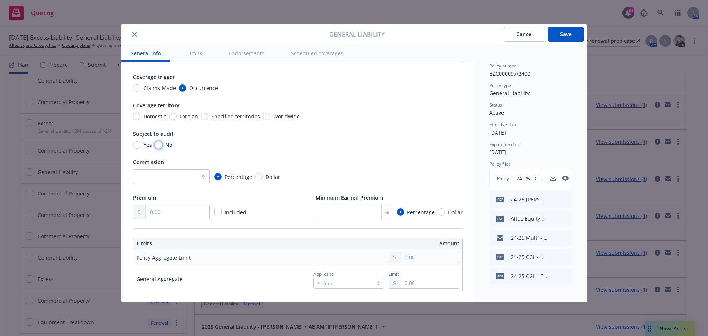
click at [159, 145] on input "No" at bounding box center [158, 144] width 7 height 7
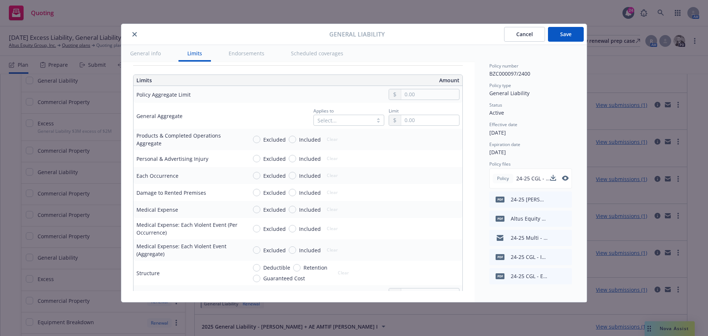
scroll to position [111, 0]
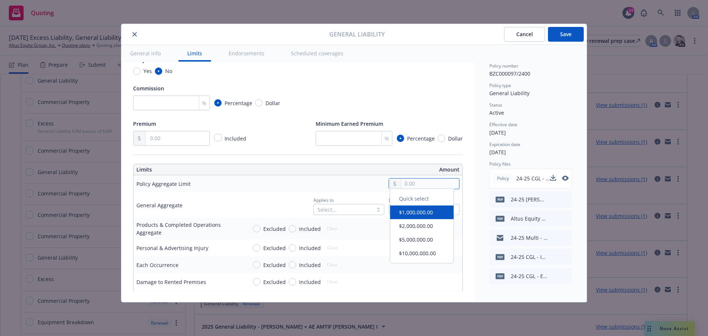
click at [401, 183] on input "text" at bounding box center [430, 184] width 58 height 10
click at [413, 220] on button "$1,000,000.00" at bounding box center [421, 215] width 63 height 14
drag, startPoint x: 320, startPoint y: 140, endPoint x: 332, endPoint y: 140, distance: 11.8
click at [320, 140] on input "number" at bounding box center [354, 138] width 77 height 15
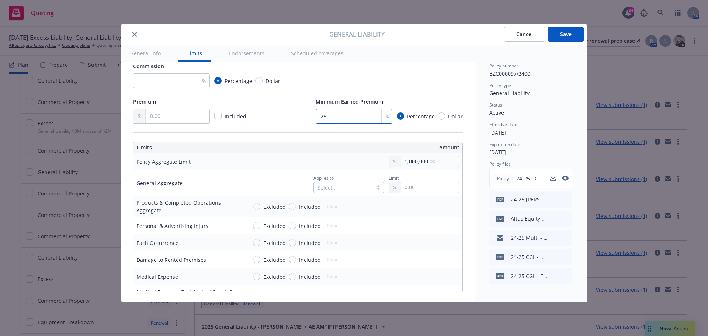
scroll to position [184, 0]
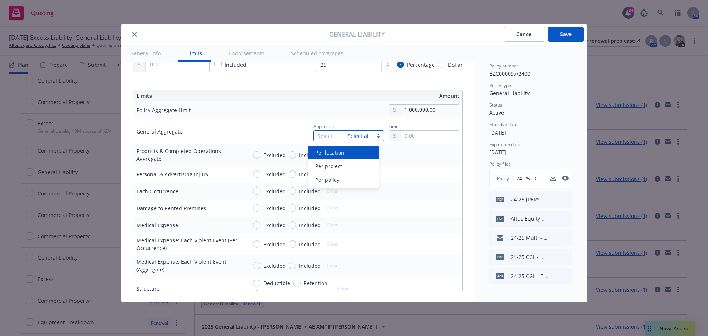
click at [373, 136] on div at bounding box center [378, 136] width 11 height 8
click at [352, 152] on div "Per location" at bounding box center [344, 153] width 62 height 8
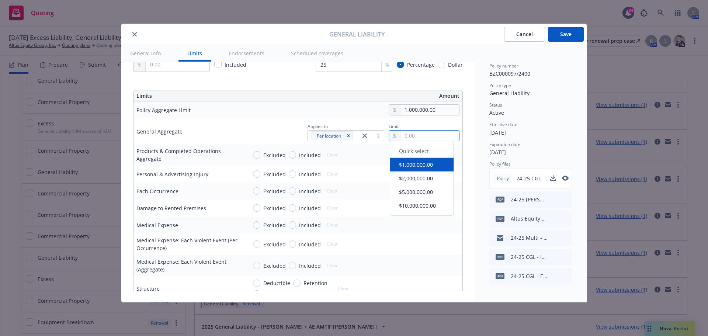
click at [412, 135] on input "text" at bounding box center [430, 136] width 58 height 10
click at [416, 181] on button "$2,000,000.00" at bounding box center [421, 182] width 63 height 14
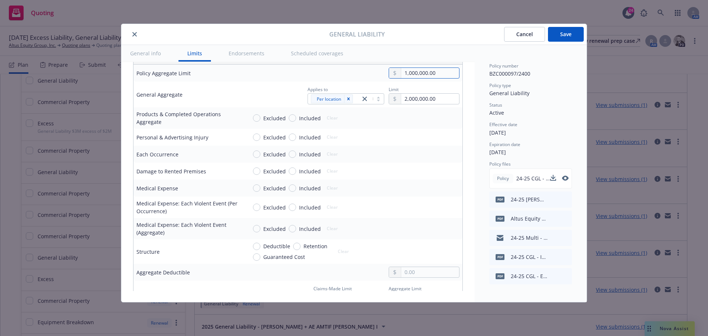
click at [408, 74] on input "1,000,000.00" at bounding box center [430, 73] width 58 height 10
click at [419, 71] on input "1,000,000.00" at bounding box center [430, 73] width 58 height 10
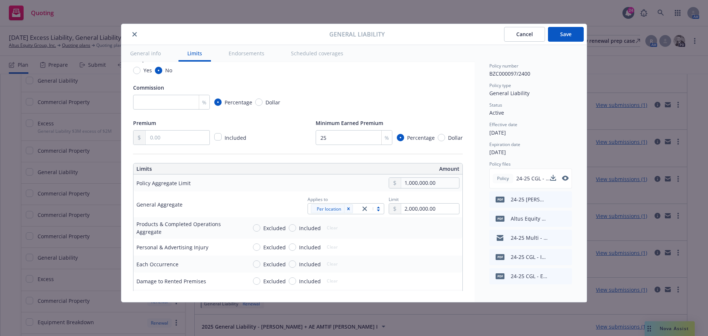
scroll to position [74, 0]
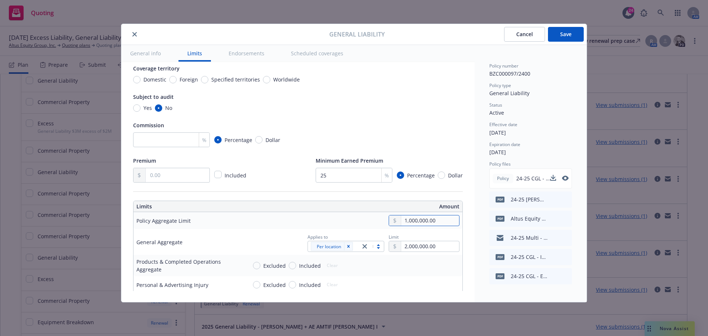
click at [402, 220] on input "1,000,000.00" at bounding box center [430, 220] width 58 height 10
drag, startPoint x: 401, startPoint y: 220, endPoint x: 356, endPoint y: 204, distance: 47.4
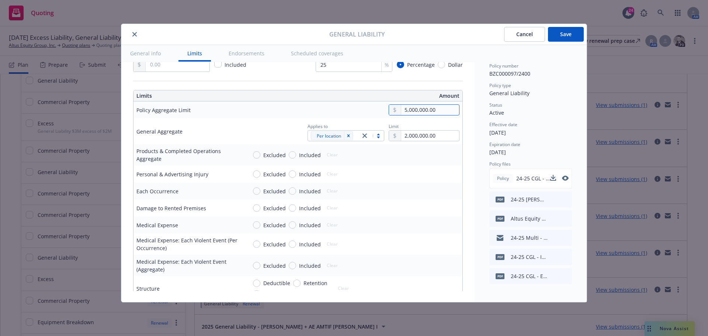
scroll to position [221, 0]
